Goal: Task Accomplishment & Management: Manage account settings

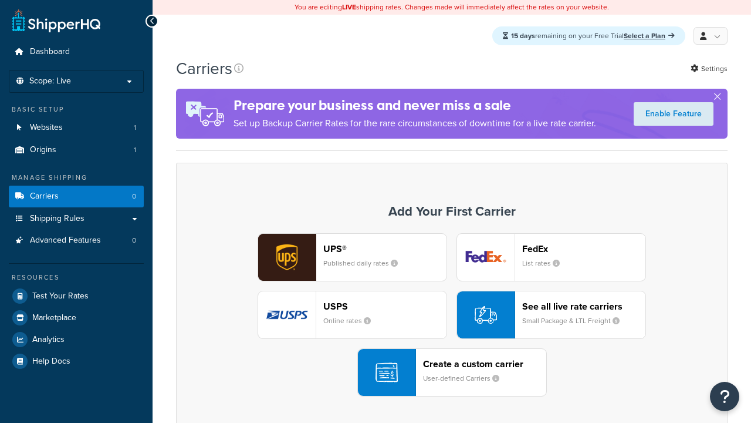
click at [452, 315] on div "UPS® Published daily rates FedEx List rates USPS Online rates See all live rate…" at bounding box center [451, 314] width 527 height 163
click at [452, 373] on div "Create a custom carrier User-defined Carriers" at bounding box center [484, 372] width 123 height 28
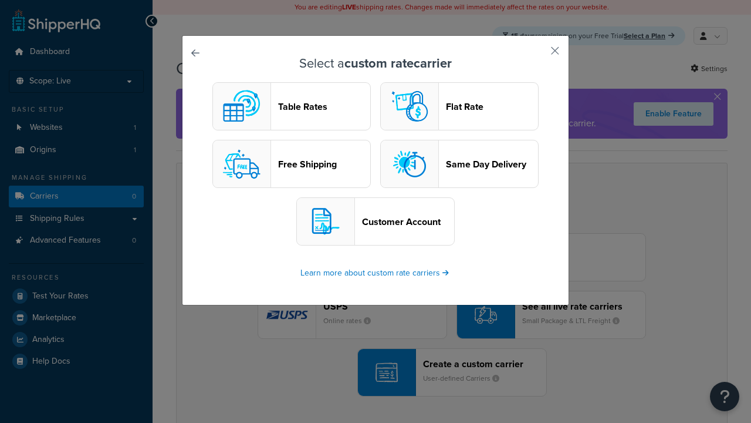
click at [292, 107] on header "Table Rates" at bounding box center [324, 106] width 92 height 11
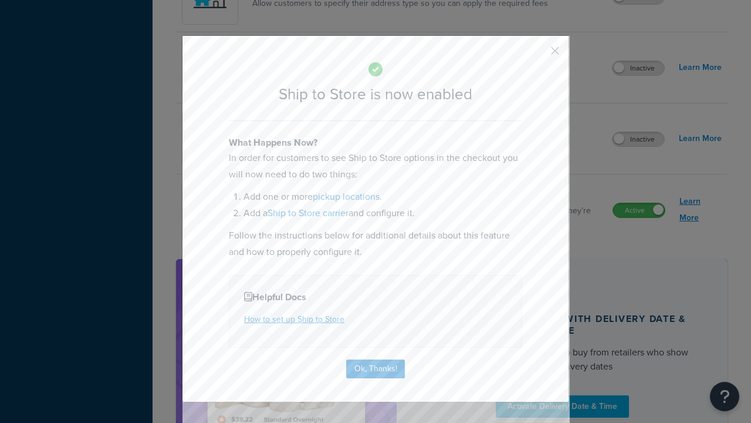
click at [376, 359] on button "Ok, Thanks!" at bounding box center [375, 368] width 59 height 19
click at [701, 210] on link "Learn More" at bounding box center [701, 209] width 42 height 33
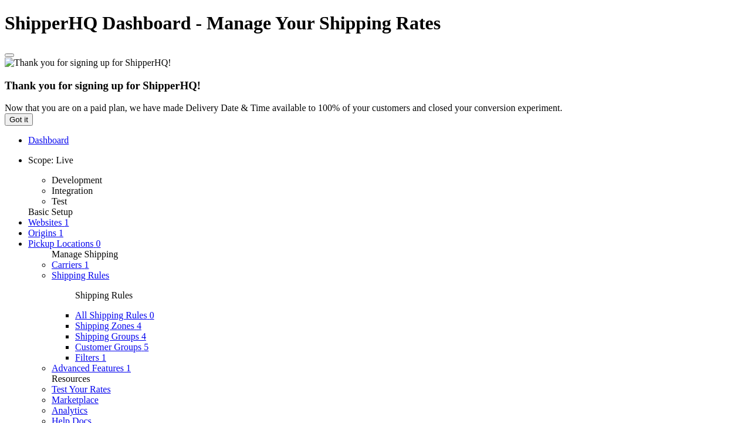
type input "Ship to Store"
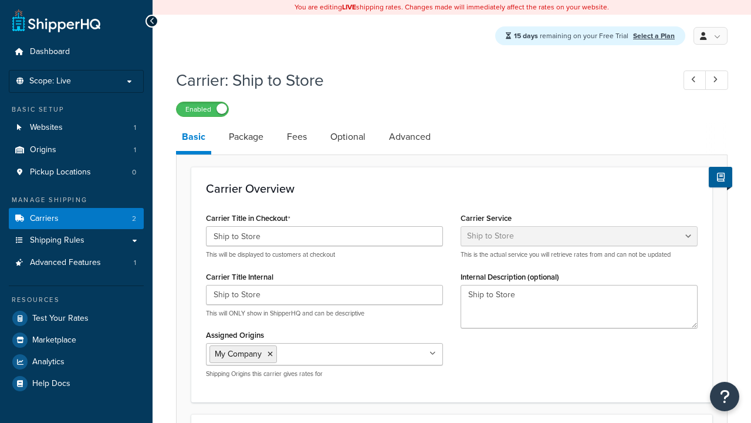
select select "shipToStore"
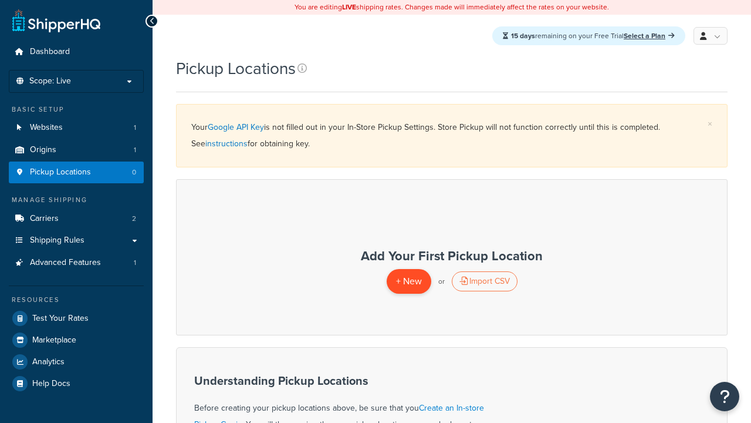
click at [408, 281] on span "+ New" at bounding box center [409, 280] width 26 height 13
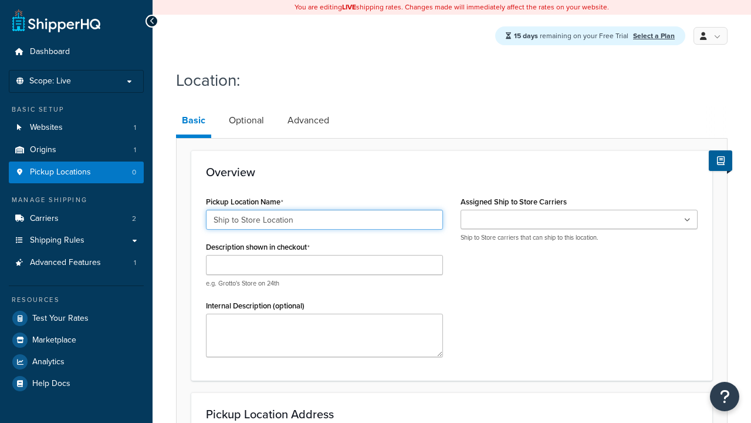
type input "Ship to Store Location"
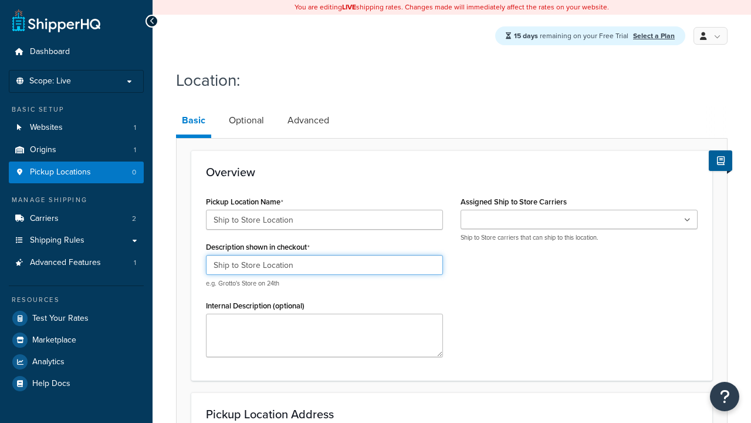
type input "Ship to Store Location"
click at [579, 220] on ul at bounding box center [579, 219] width 237 height 19
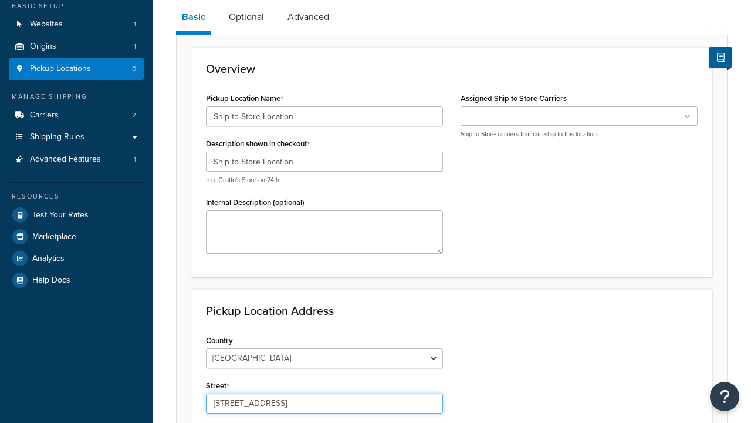
type input "2556 Bark Wood Road"
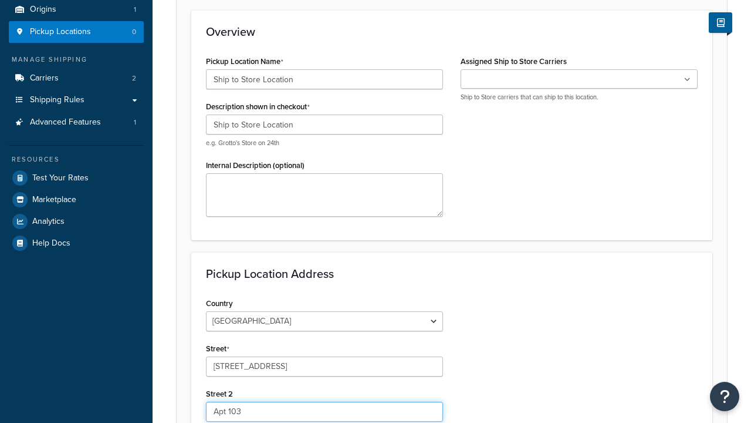
type input "Apt 103"
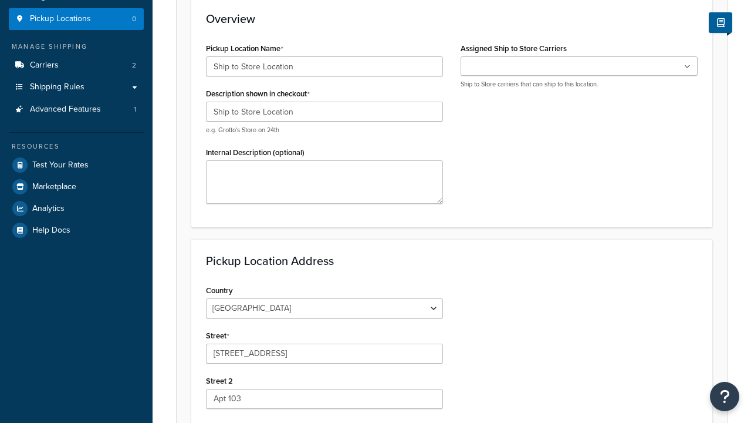
type input "Schaumburg"
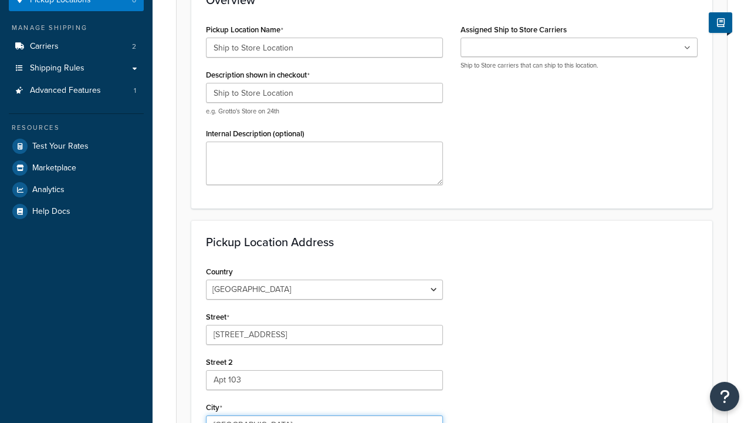
select select "13"
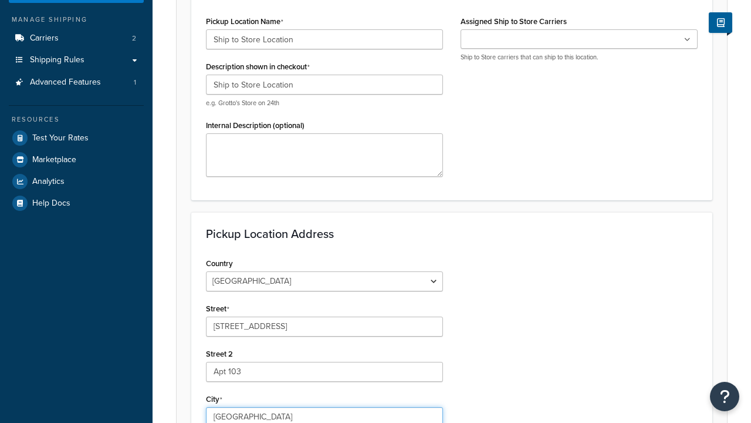
type input "Schaumburg"
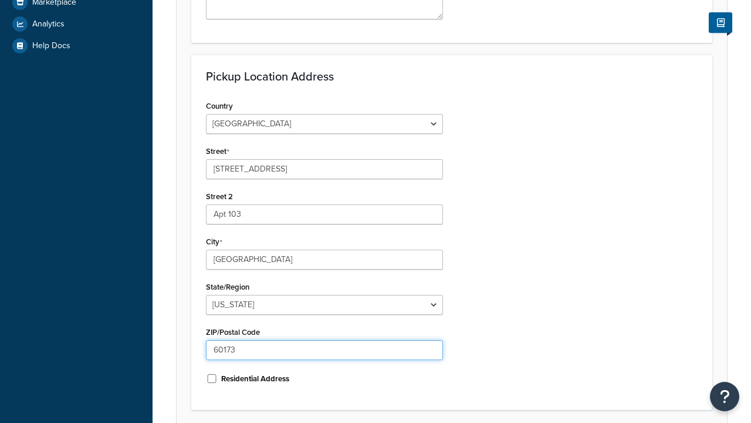
type input "60173"
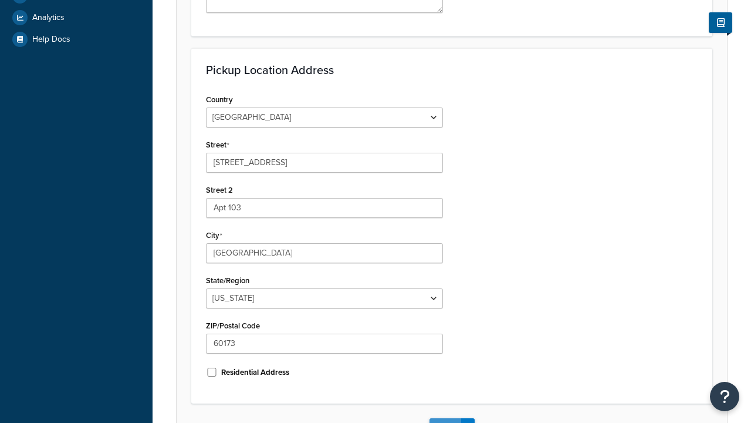
click at [445, 418] on button "Save" at bounding box center [446, 427] width 32 height 19
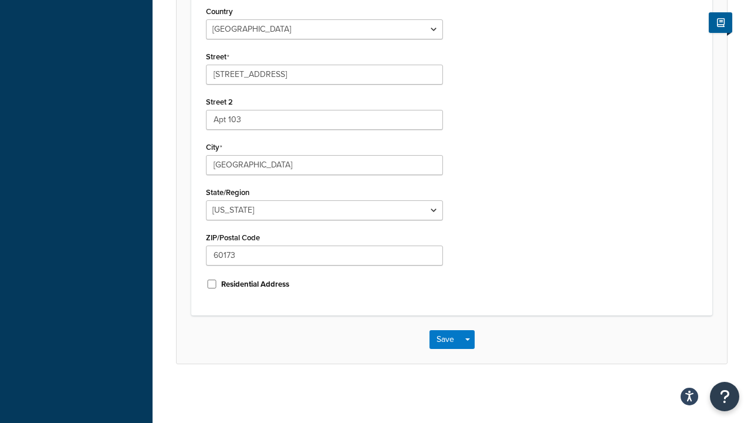
scroll to position [0, 0]
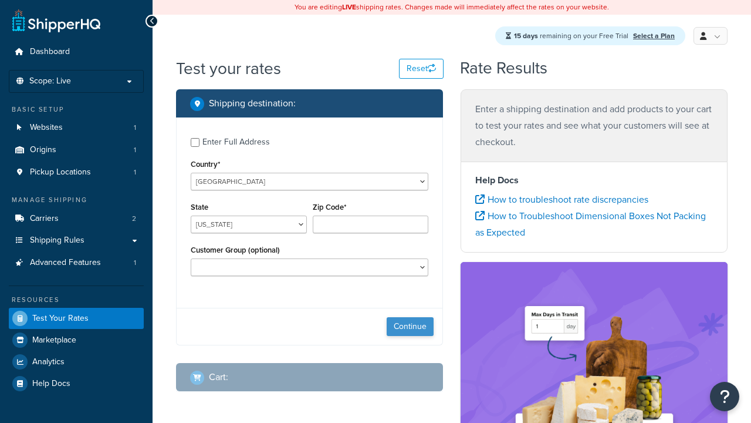
click at [410, 328] on button "Continue" at bounding box center [410, 326] width 47 height 19
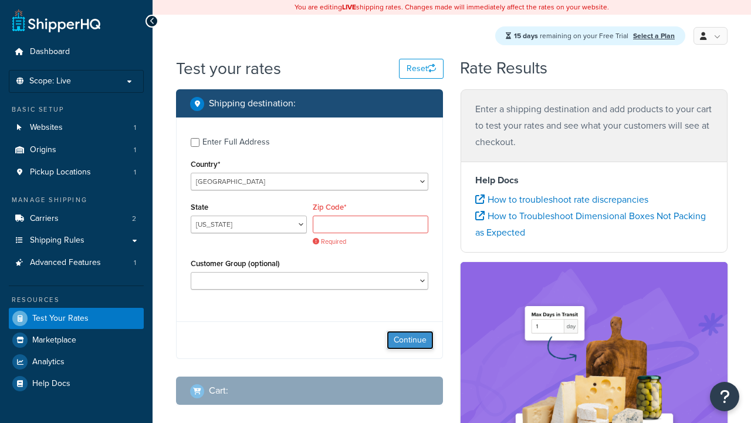
select select "IL"
type input "60173"
click at [410, 330] on button "Continue" at bounding box center [410, 339] width 47 height 19
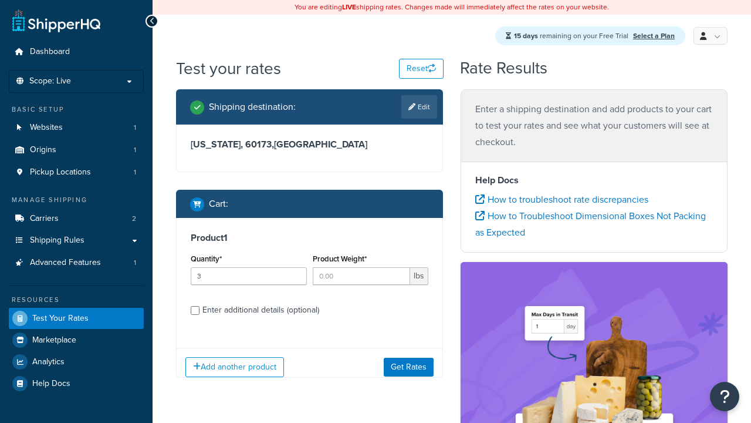
type input "3"
type input "5"
click at [409, 367] on button "Get Rates" at bounding box center [409, 366] width 50 height 19
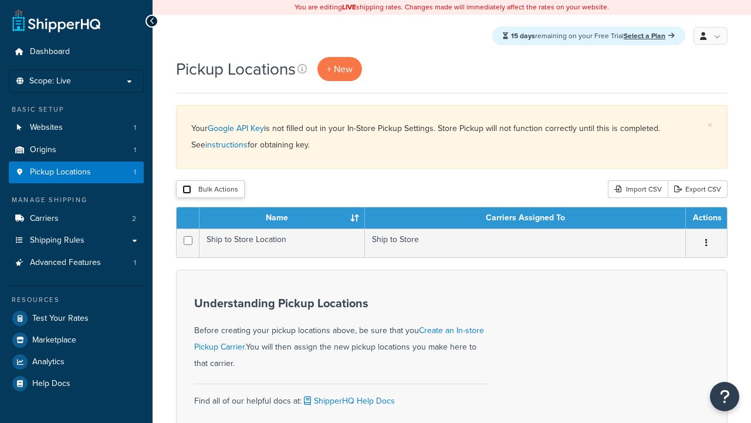
click at [187, 190] on input "checkbox" at bounding box center [187, 189] width 9 height 9
checkbox input "true"
click at [0, 0] on button "Delete" at bounding box center [0, 0] width 0 height 0
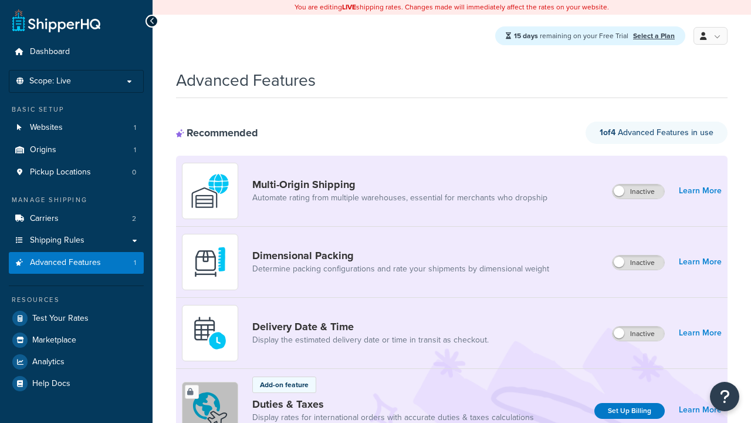
scroll to position [888, 0]
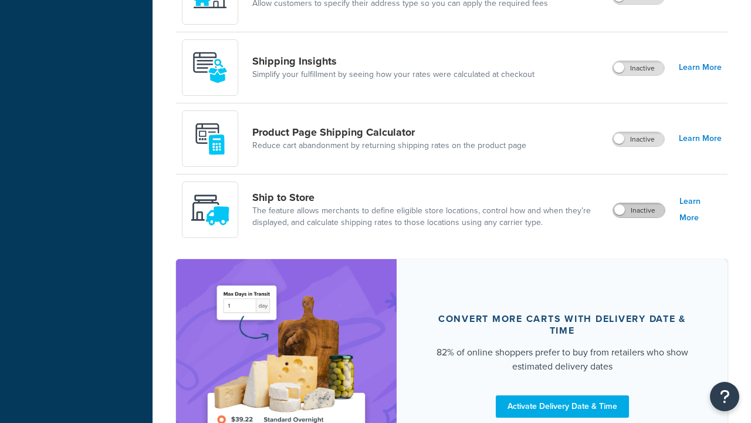
scroll to position [0, 0]
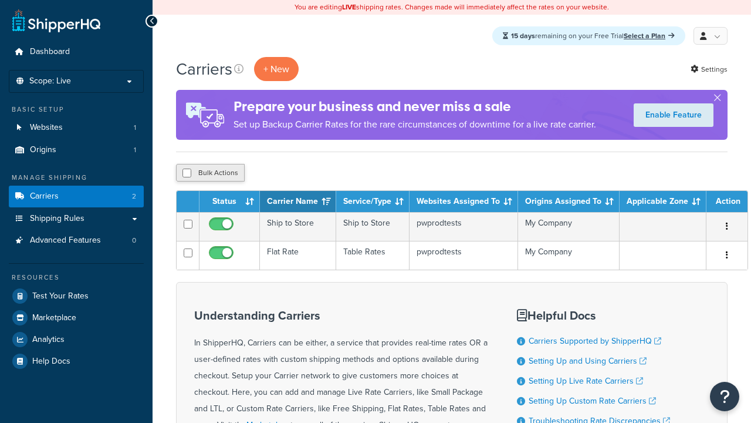
click at [187, 174] on input "checkbox" at bounding box center [187, 172] width 9 height 9
checkbox input "true"
click at [0, 0] on button "Delete" at bounding box center [0, 0] width 0 height 0
